Goal: Obtain resource: Obtain resource

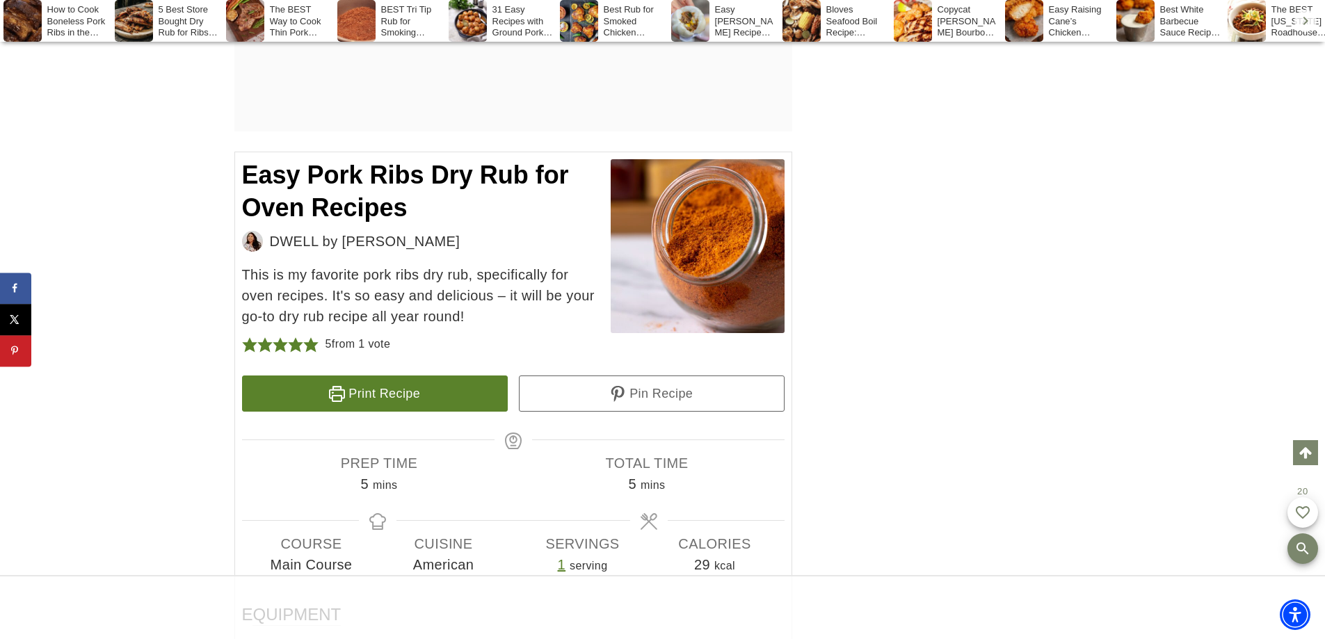
scroll to position [3894, 0]
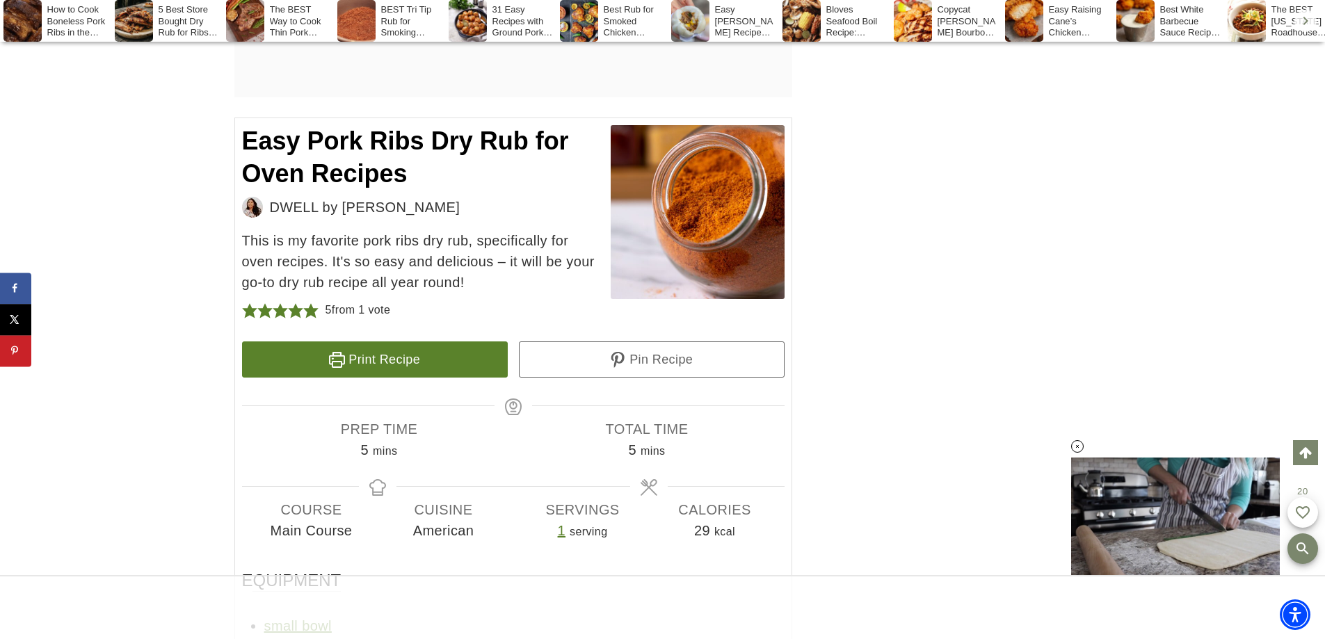
click at [394, 359] on link "Print Recipe" at bounding box center [375, 360] width 266 height 36
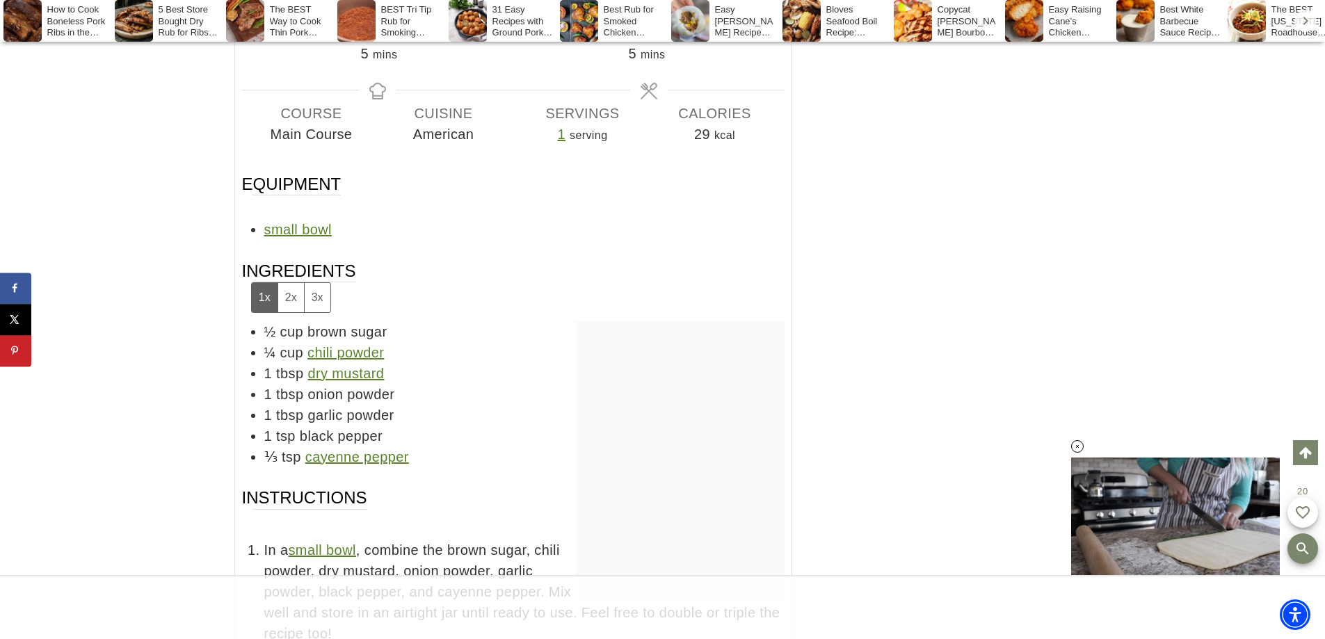
scroll to position [4311, 0]
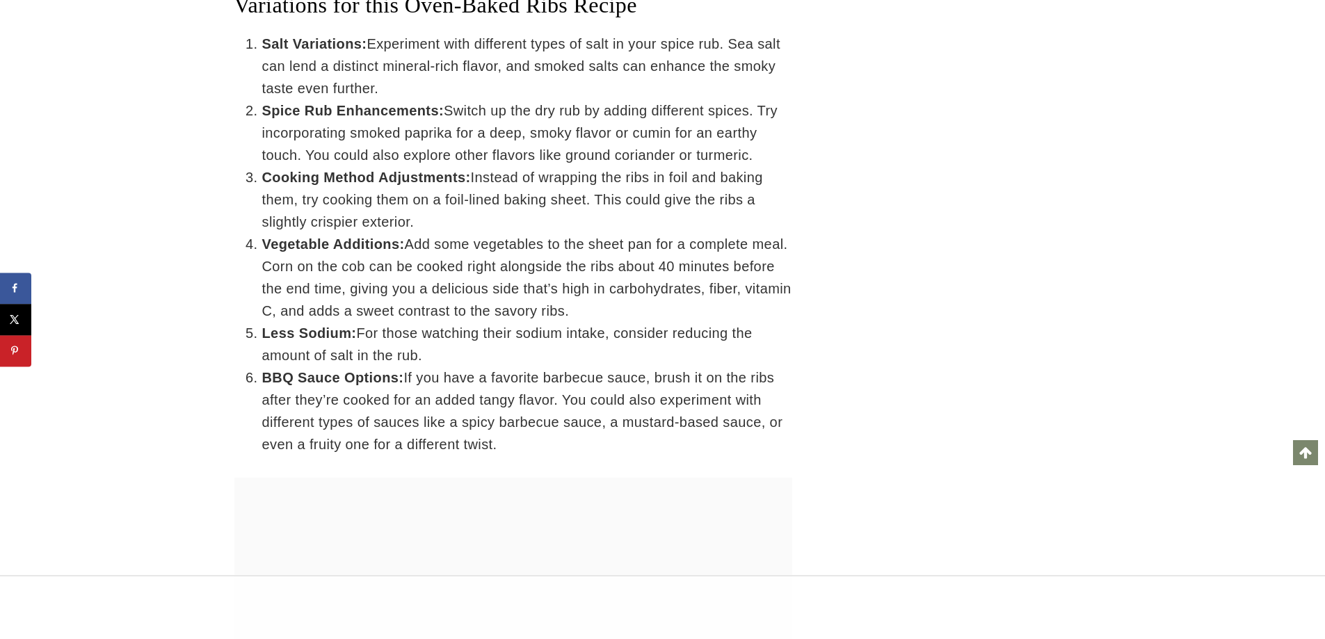
scroll to position [8596, 0]
click at [963, 83] on div at bounding box center [966, 585] width 250 height 1669
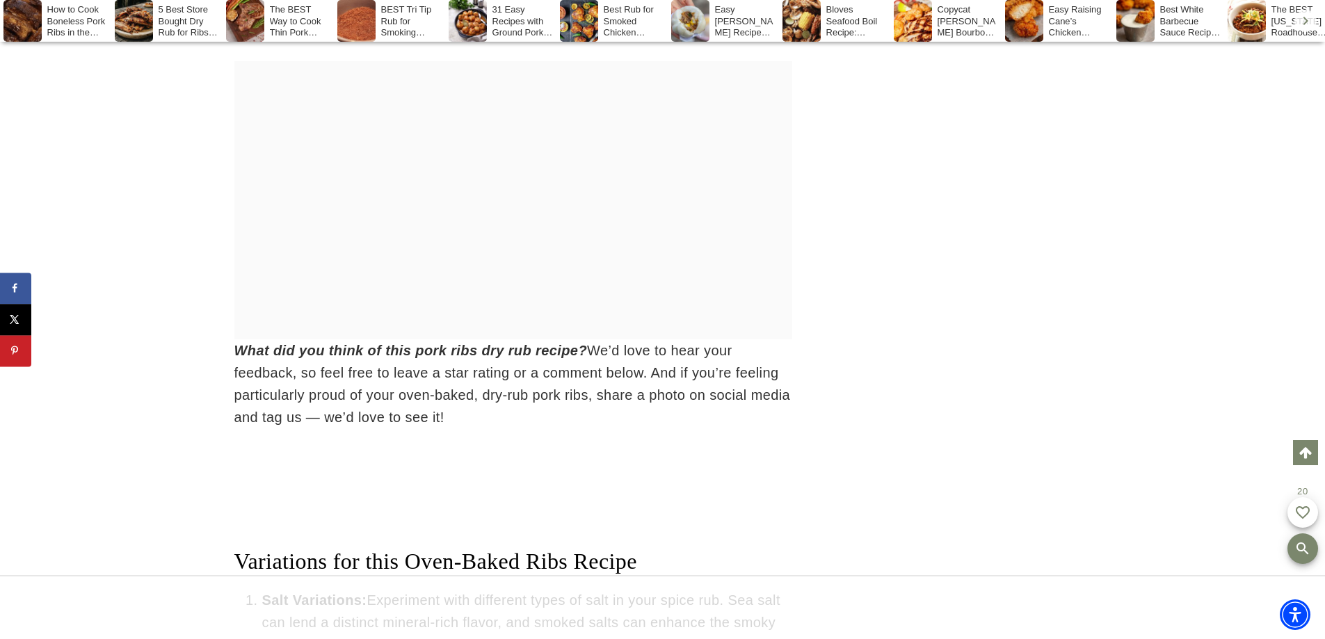
scroll to position [0, 0]
